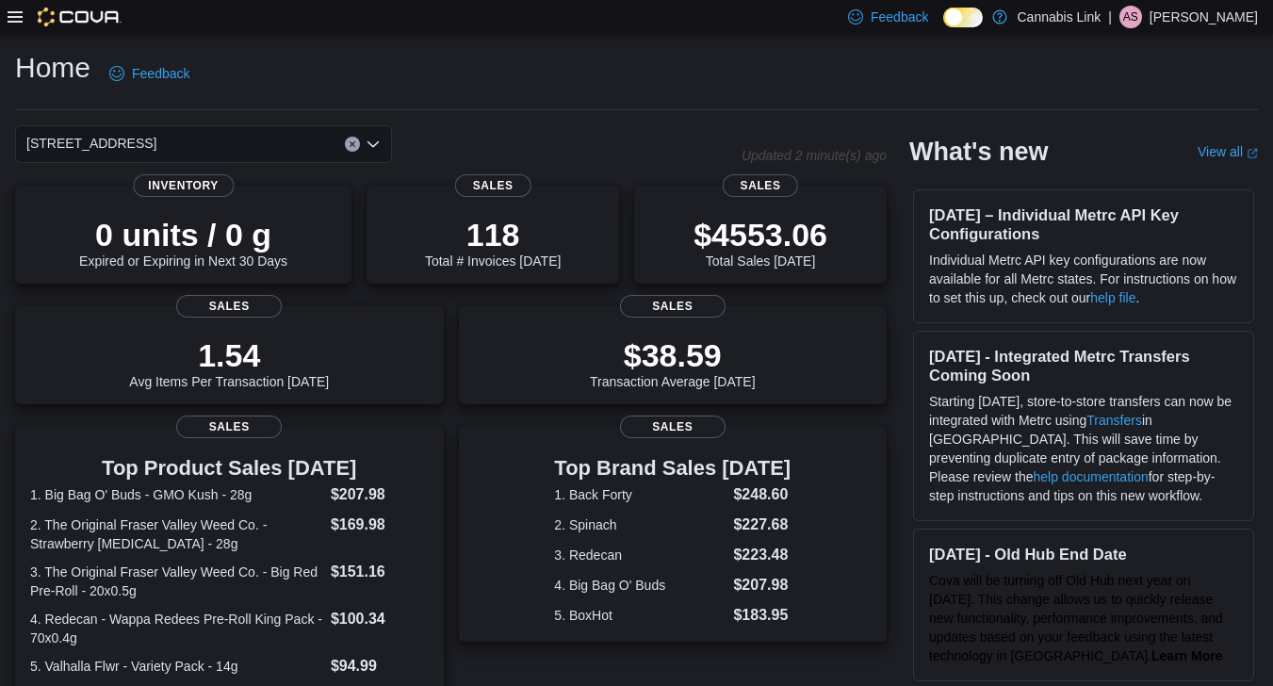
scroll to position [428, 0]
click at [450, 119] on div "Home Feedback [STREET_ADDRESS] Updated 1 minute(s) ago 0 units / 0 g Expired or…" at bounding box center [636, 572] width 1273 height 1077
click at [376, 126] on div "[STREET_ADDRESS]" at bounding box center [203, 144] width 377 height 38
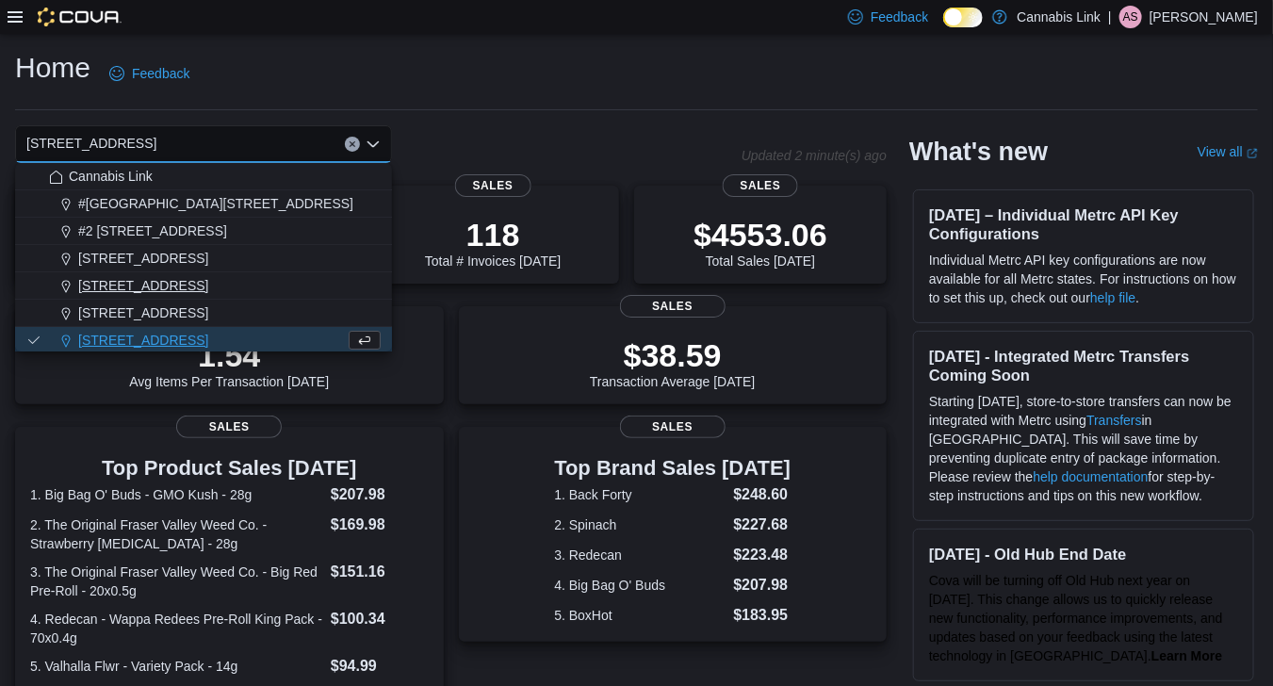
click at [290, 279] on div "[STREET_ADDRESS]" at bounding box center [215, 285] width 332 height 19
